Goal: Find specific page/section: Find specific page/section

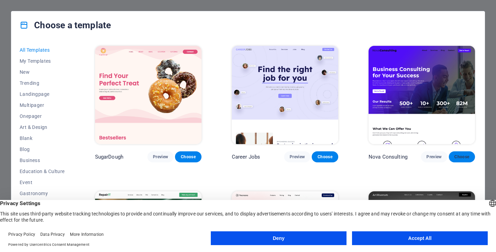
click at [462, 155] on span "Choose" at bounding box center [462, 157] width 15 height 6
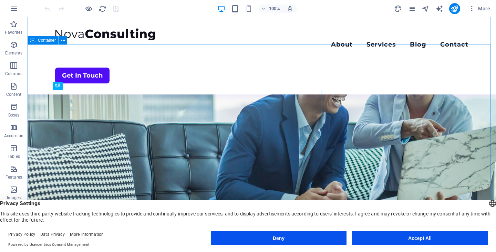
scroll to position [69, 0]
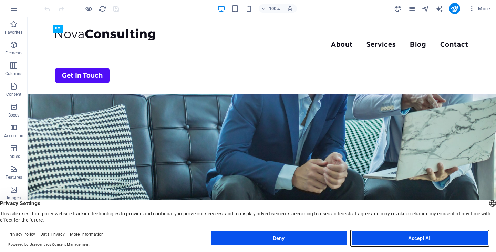
click at [420, 238] on button "Accept All" at bounding box center [420, 238] width 136 height 14
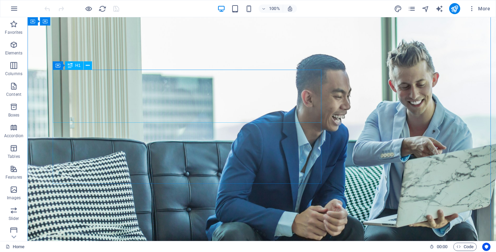
scroll to position [0, 0]
